Goal: Task Accomplishment & Management: Manage account settings

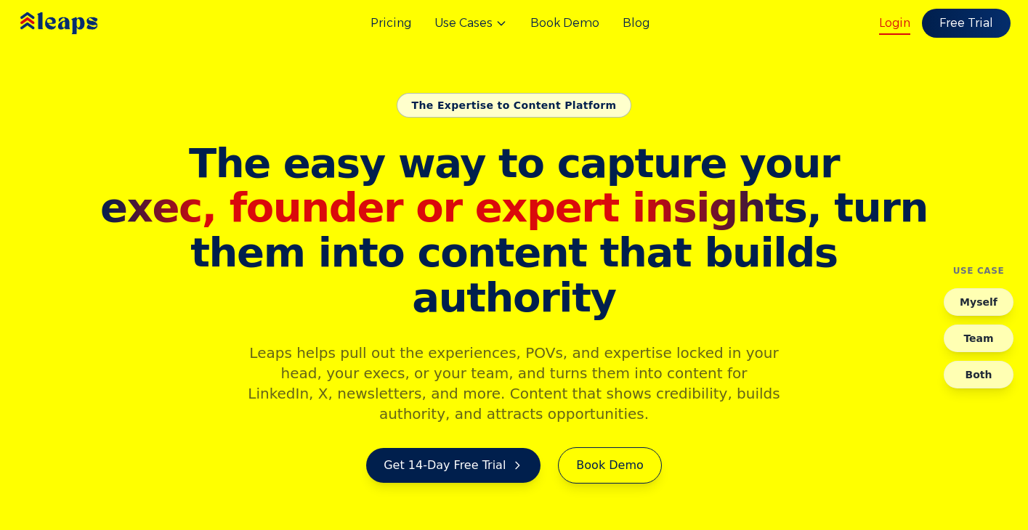
click at [901, 23] on link "Login" at bounding box center [894, 23] width 31 height 17
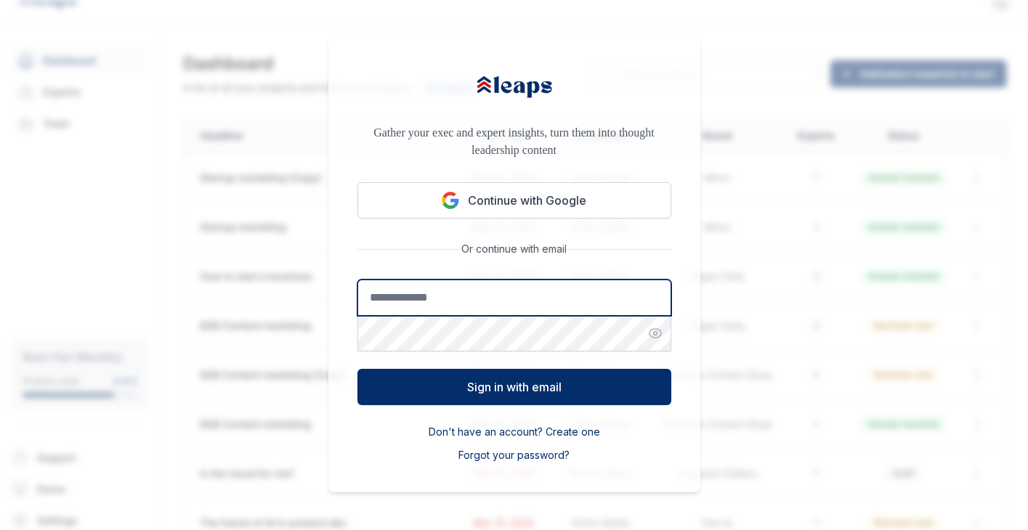
click at [521, 301] on input "Email address" at bounding box center [514, 298] width 314 height 36
type input "*"
